Goal: Task Accomplishment & Management: Manage account settings

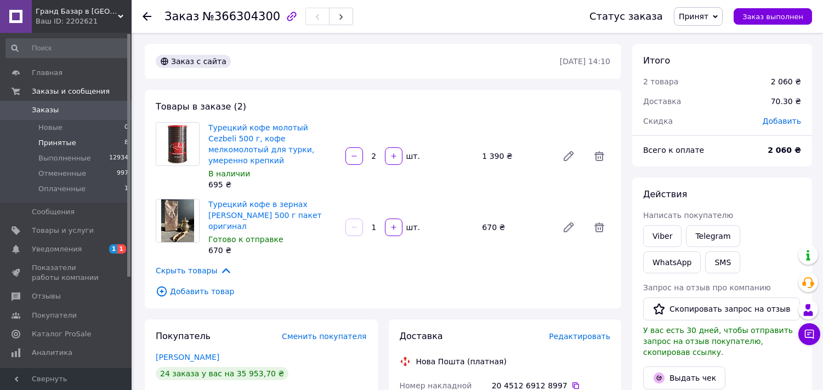
scroll to position [243, 0]
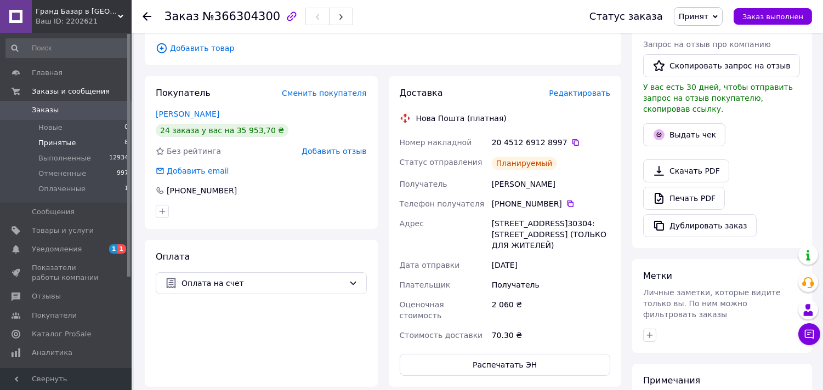
click at [114, 140] on li "Принятые 8" at bounding box center [67, 142] width 135 height 15
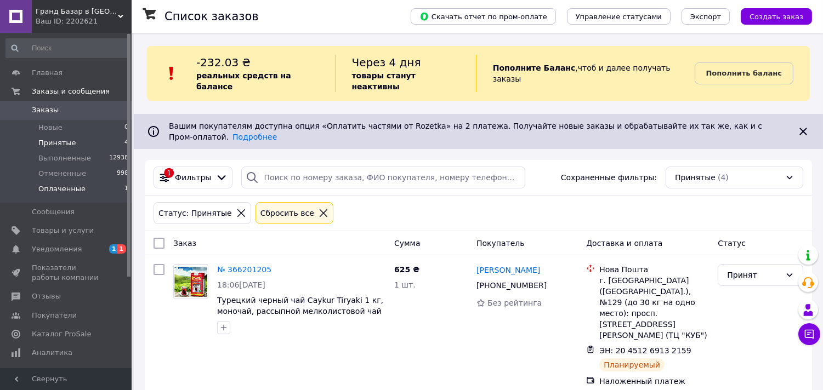
click at [99, 190] on li "Оплаченные 1" at bounding box center [67, 192] width 135 height 21
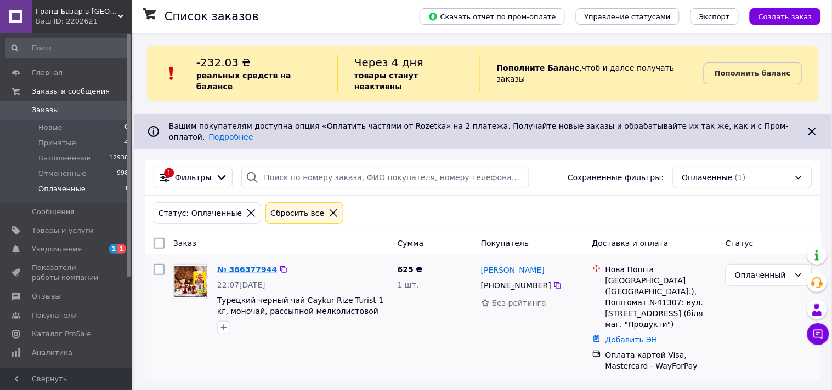
click at [257, 265] on link "№ 366377944" at bounding box center [247, 269] width 60 height 9
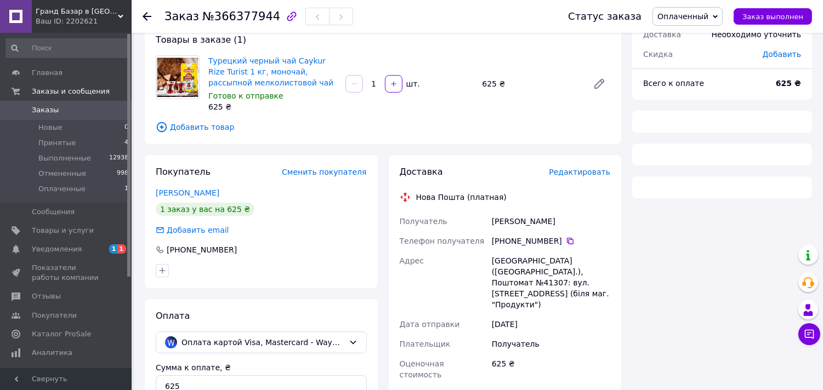
scroll to position [183, 0]
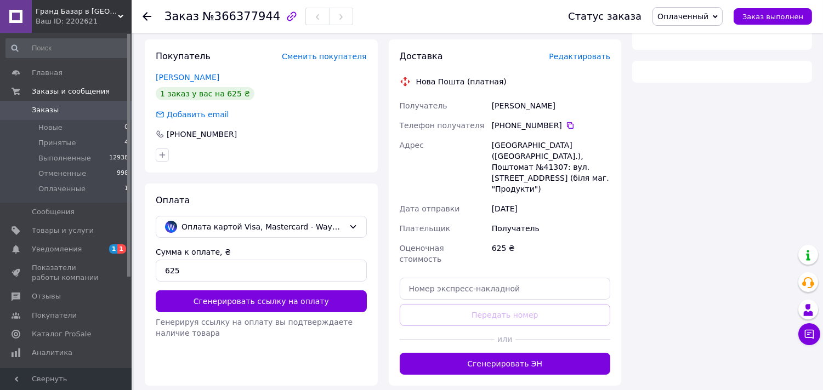
click at [507, 353] on button "Сгенерировать ЭН" at bounding box center [505, 364] width 211 height 22
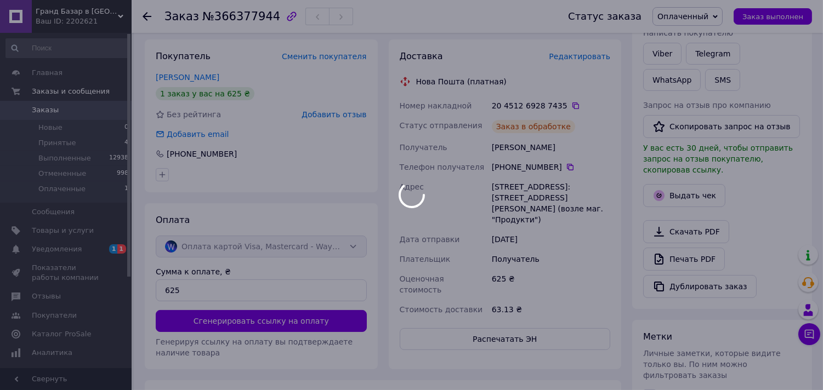
click at [149, 17] on div at bounding box center [411, 195] width 823 height 390
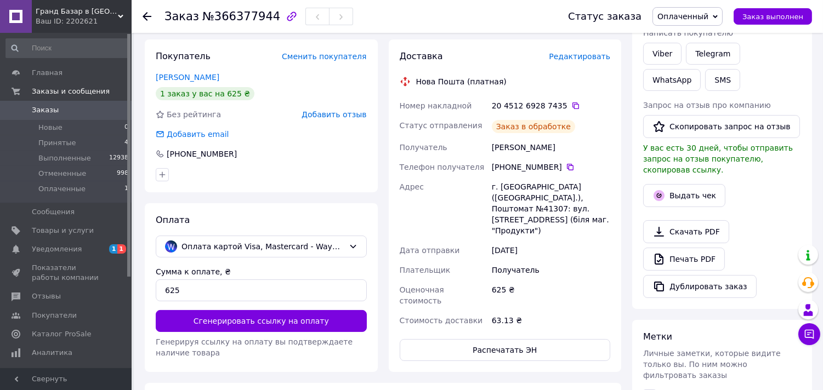
click at [147, 17] on icon at bounding box center [147, 16] width 9 height 9
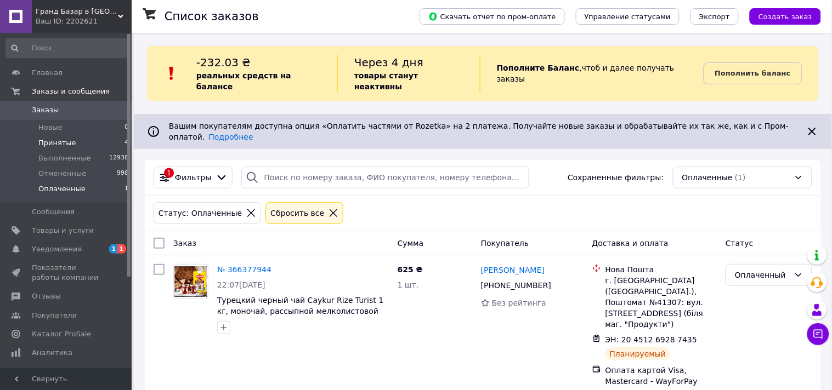
click at [111, 143] on li "Принятые 4" at bounding box center [67, 142] width 135 height 15
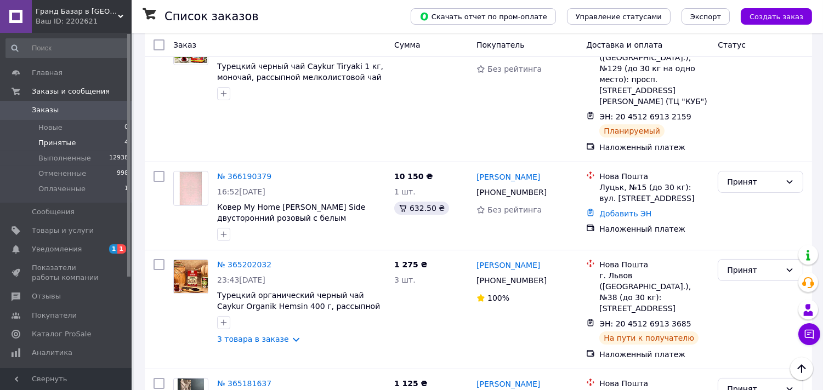
scroll to position [287, 0]
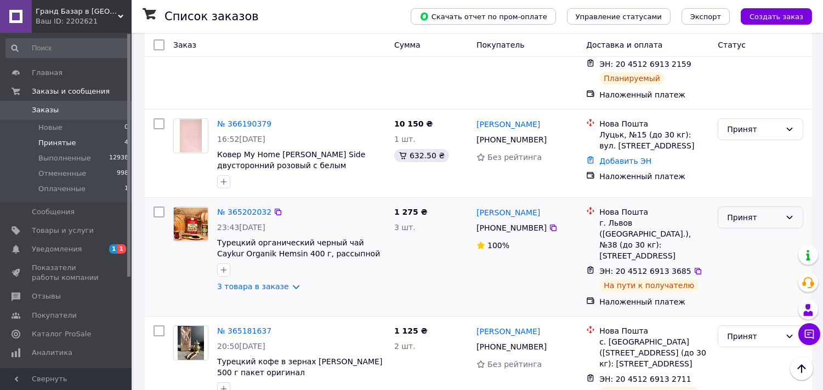
click at [779, 212] on div "Принят" at bounding box center [754, 218] width 54 height 12
click at [747, 198] on li "Выполнен" at bounding box center [761, 201] width 84 height 20
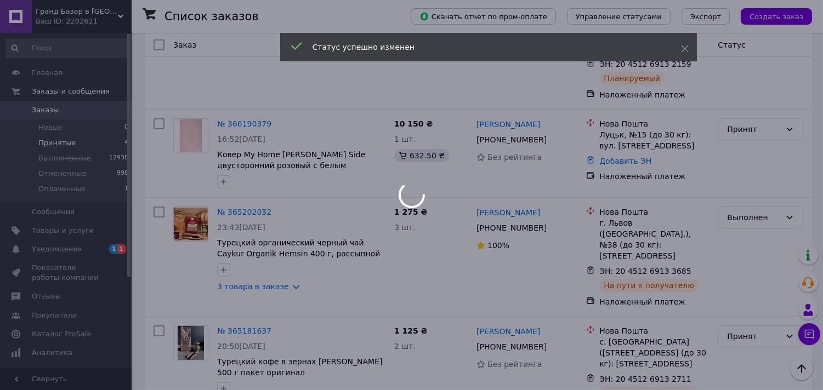
click at [742, 281] on div at bounding box center [411, 195] width 823 height 390
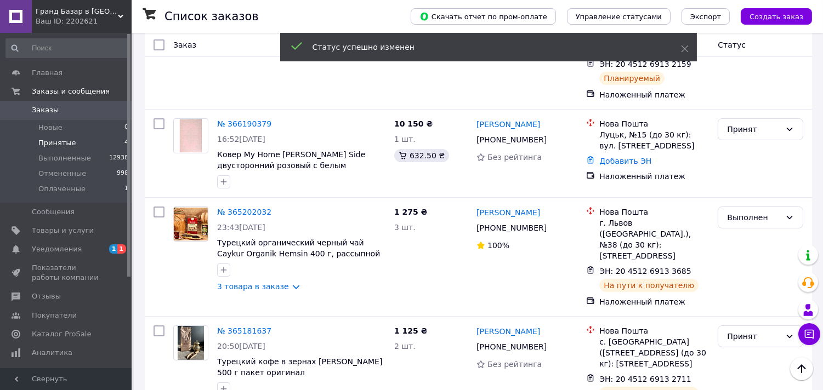
click at [742, 331] on div "Принят" at bounding box center [754, 337] width 54 height 12
click at [735, 303] on li "Выполнен" at bounding box center [761, 305] width 84 height 20
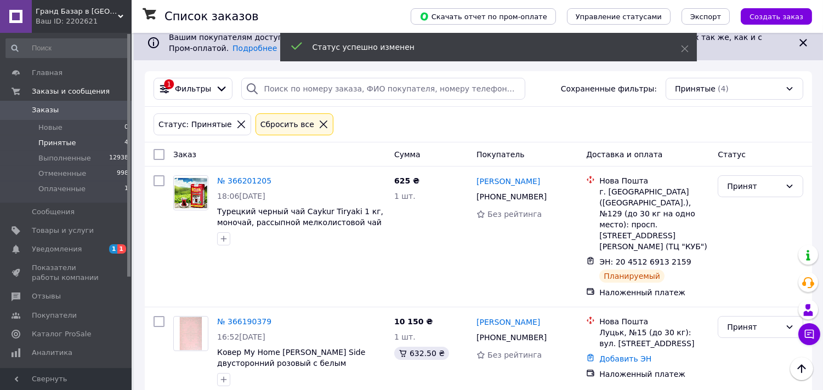
scroll to position [43, 0]
